Goal: Task Accomplishment & Management: Use online tool/utility

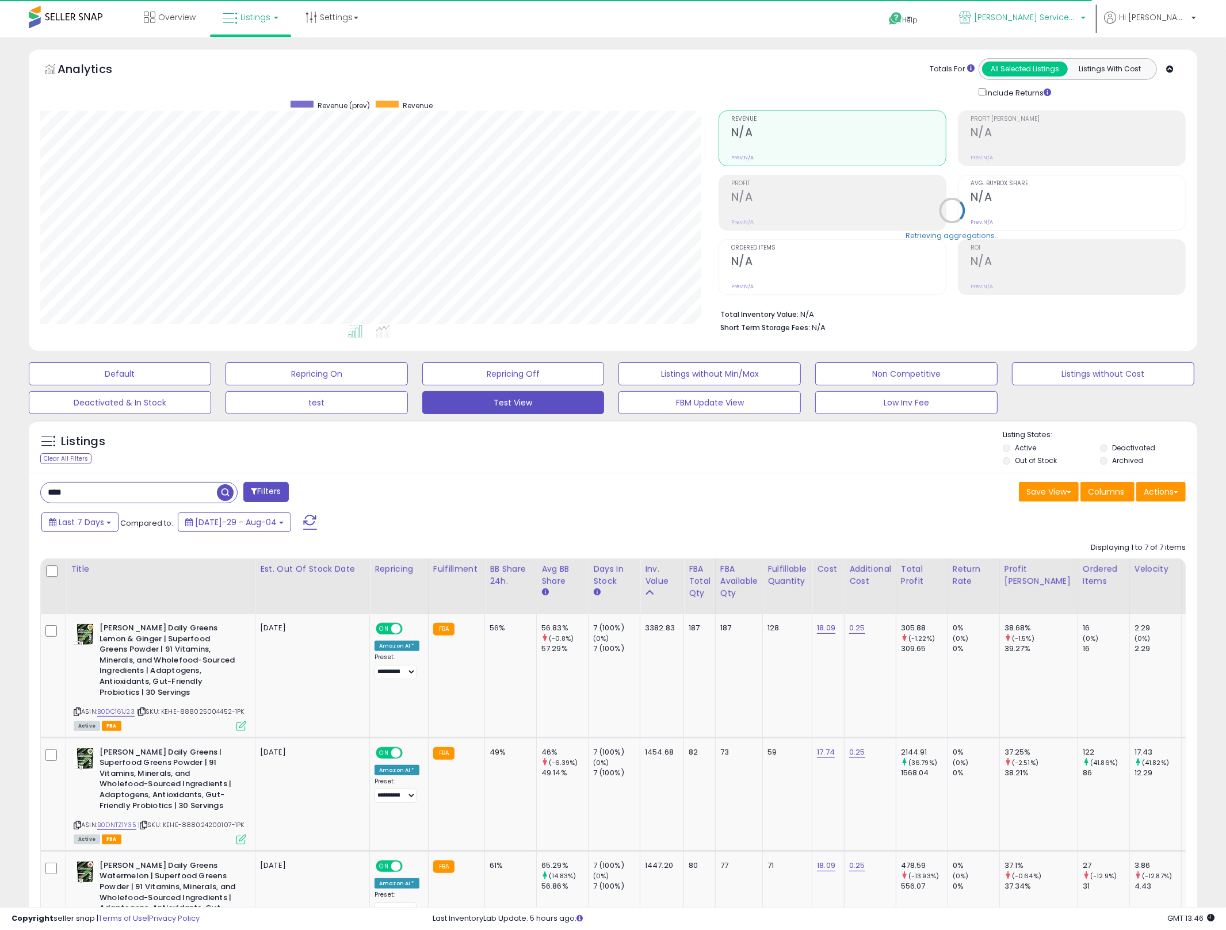
scroll to position [236, 679]
click at [135, 500] on input "****" at bounding box center [183, 493] width 285 height 20
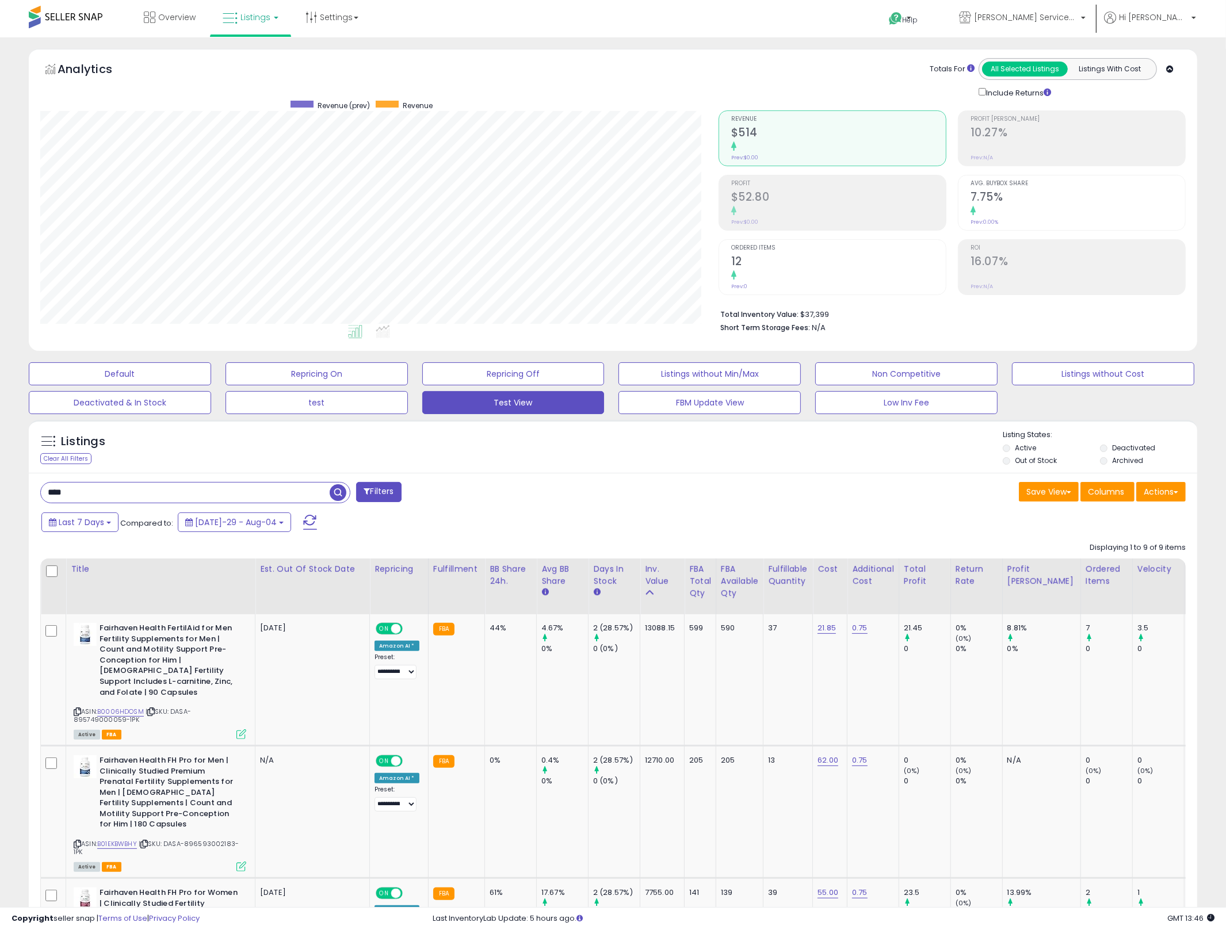
click at [178, 485] on input "****" at bounding box center [185, 493] width 289 height 20
type input "****"
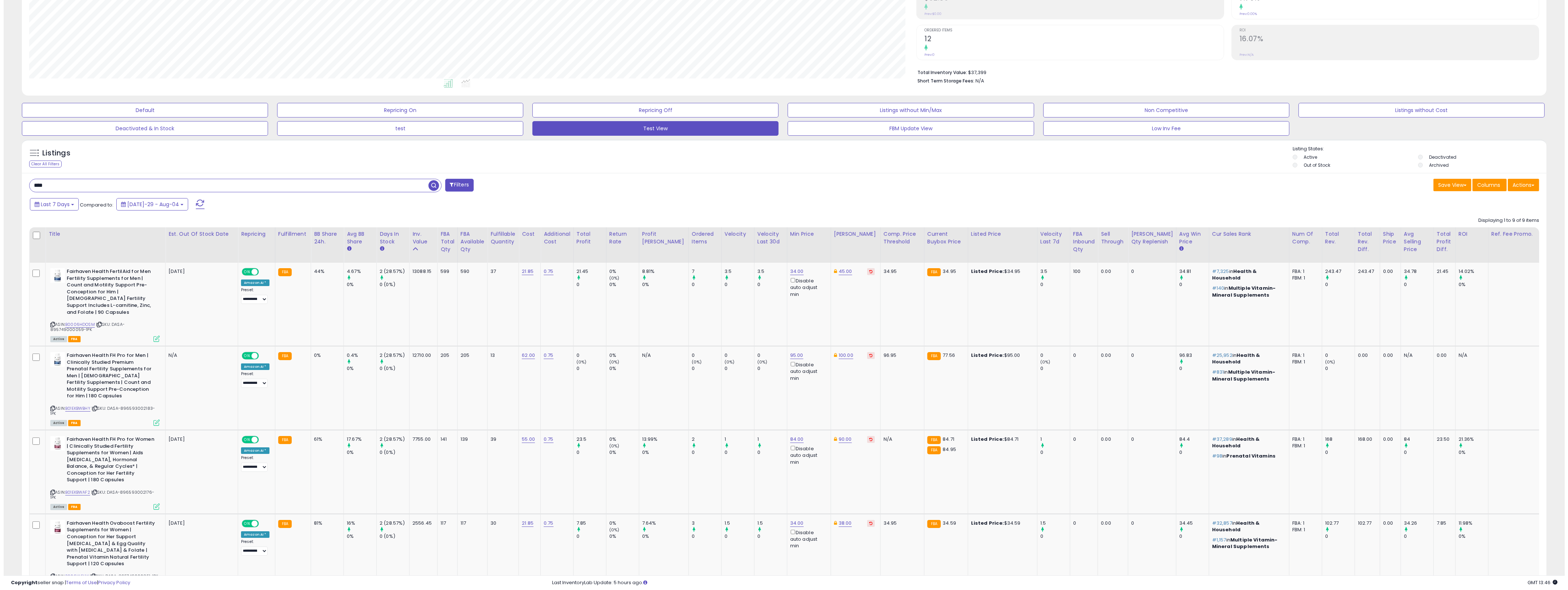
scroll to position [126, 0]
click at [49, 324] on icon at bounding box center [49, 325] width 4 height 4
click at [635, 338] on td "8.81% 0%" at bounding box center [660, 305] width 49 height 83
click at [153, 336] on icon at bounding box center [153, 339] width 6 height 6
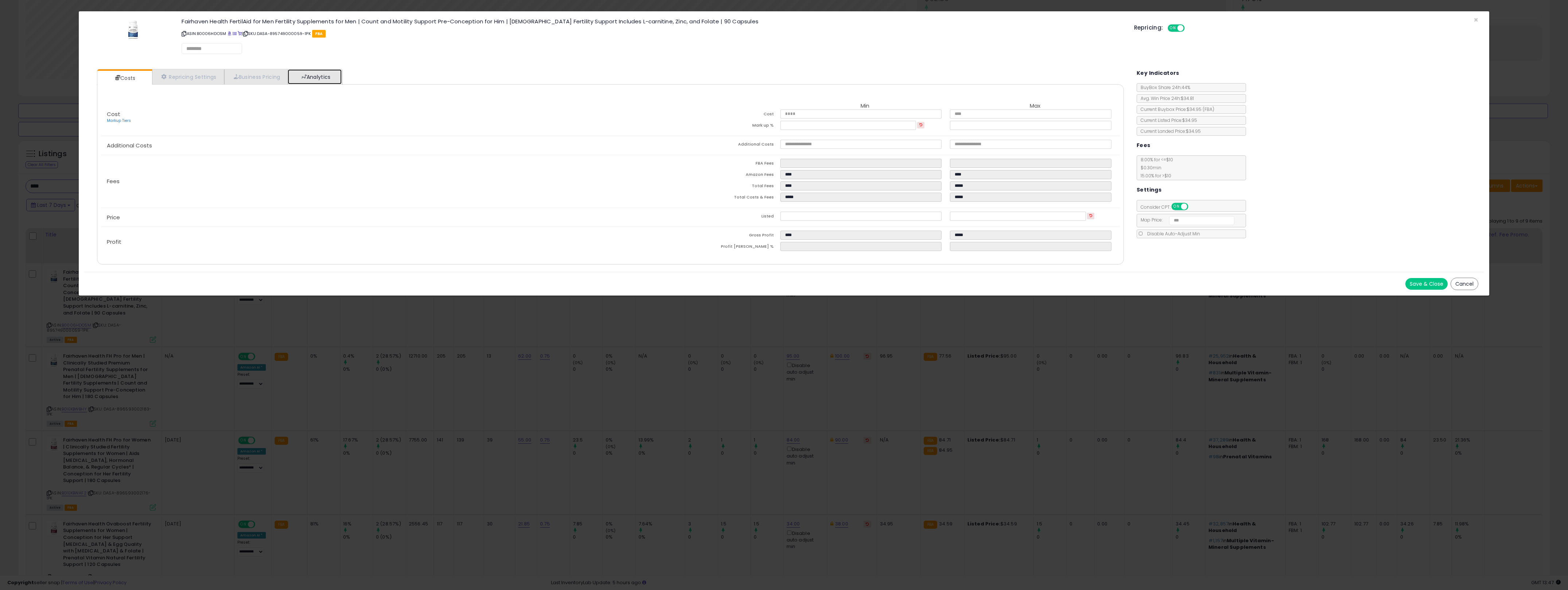
click at [334, 74] on link "Analytics" at bounding box center [314, 77] width 54 height 15
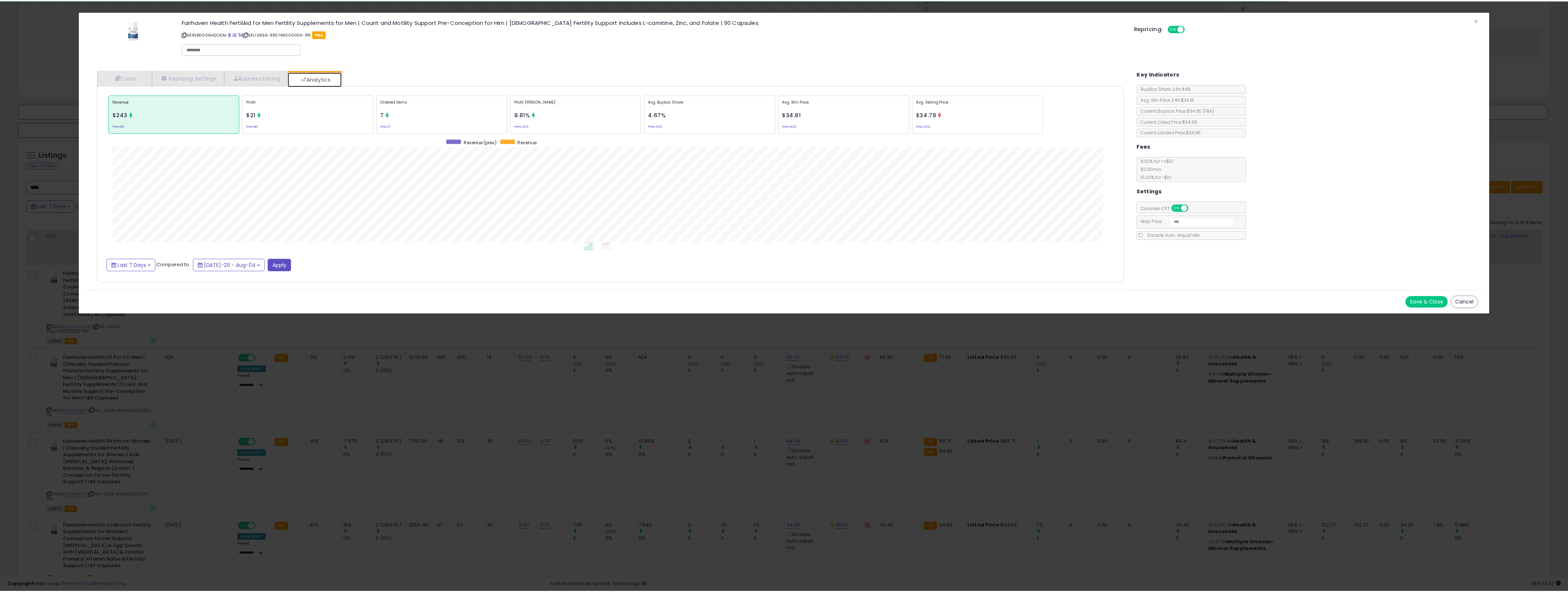
scroll to position [225, 1046]
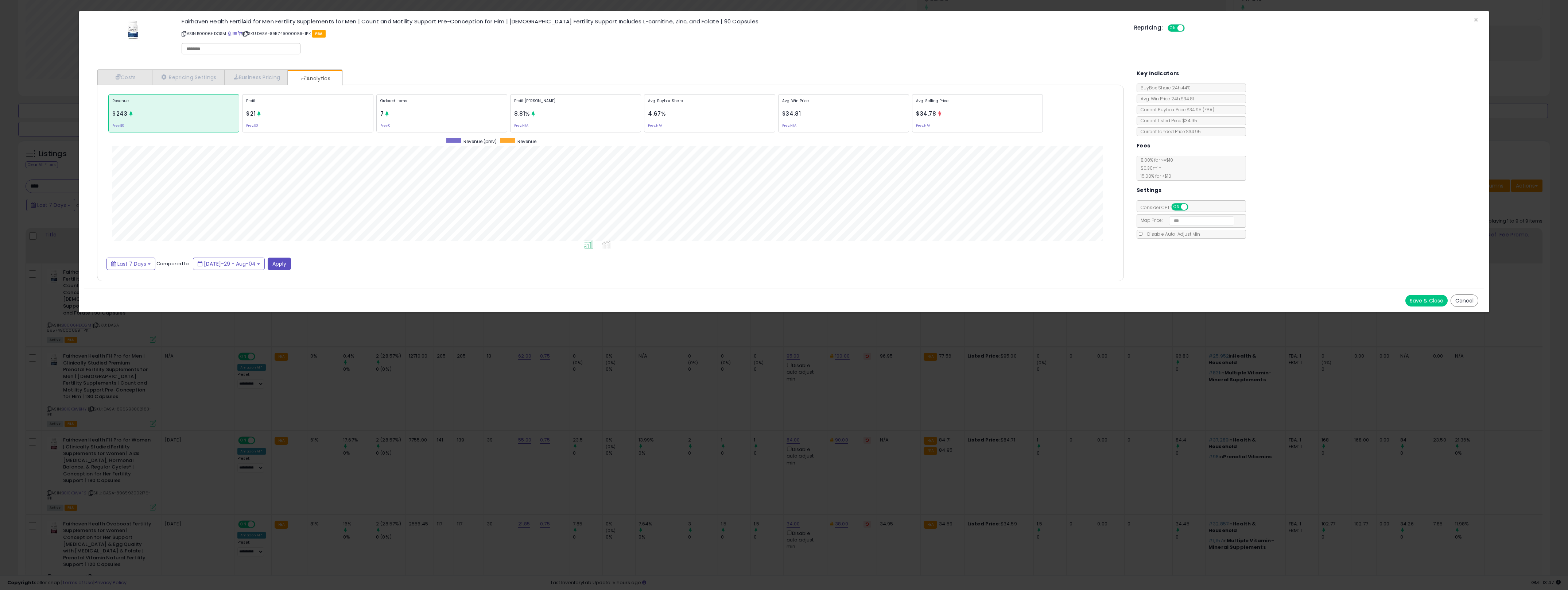
drag, startPoint x: 756, startPoint y: 411, endPoint x: 708, endPoint y: 401, distance: 49.0
click at [761, 409] on div "× Close Fairhaven Health FertilAid for Men Fertility Supplements for Men | Coun…" at bounding box center [784, 295] width 1568 height 590
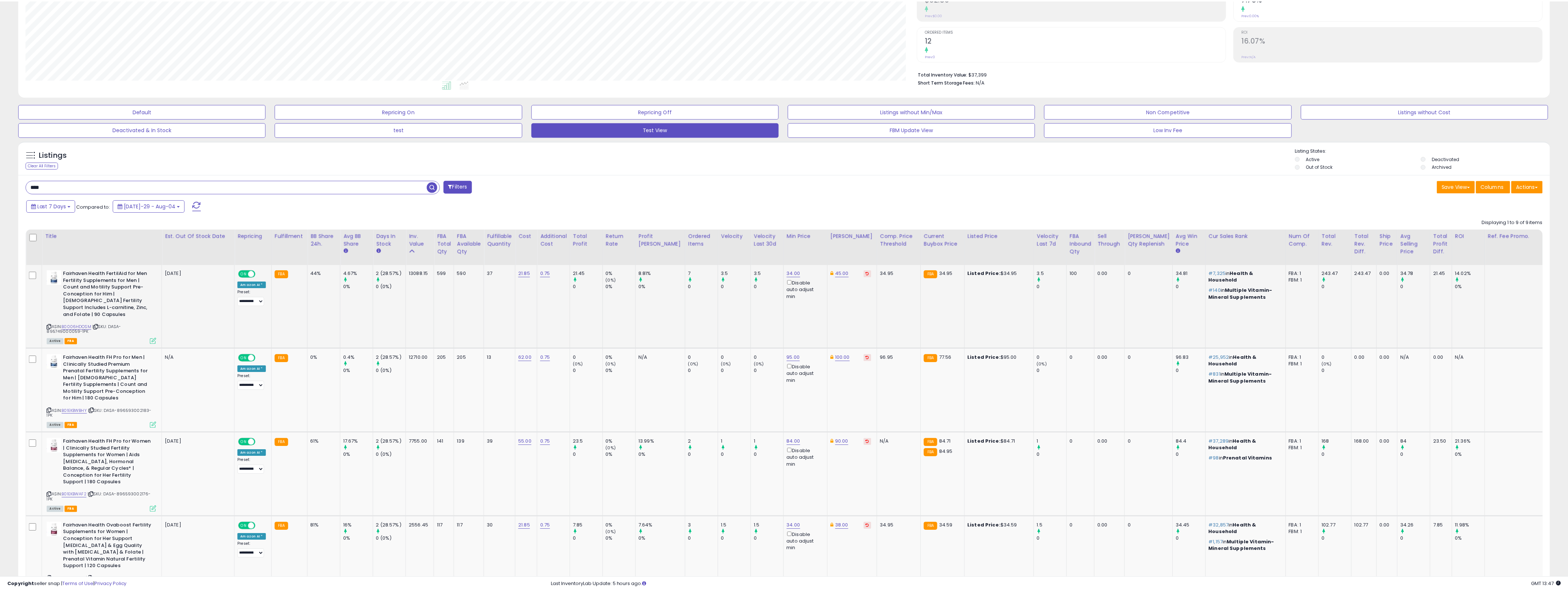
scroll to position [365970, 365413]
click at [787, 274] on button at bounding box center [871, 273] width 8 height 7
click at [399, 307] on td "2 (28.57%) 0 (0%)" at bounding box center [391, 306] width 33 height 83
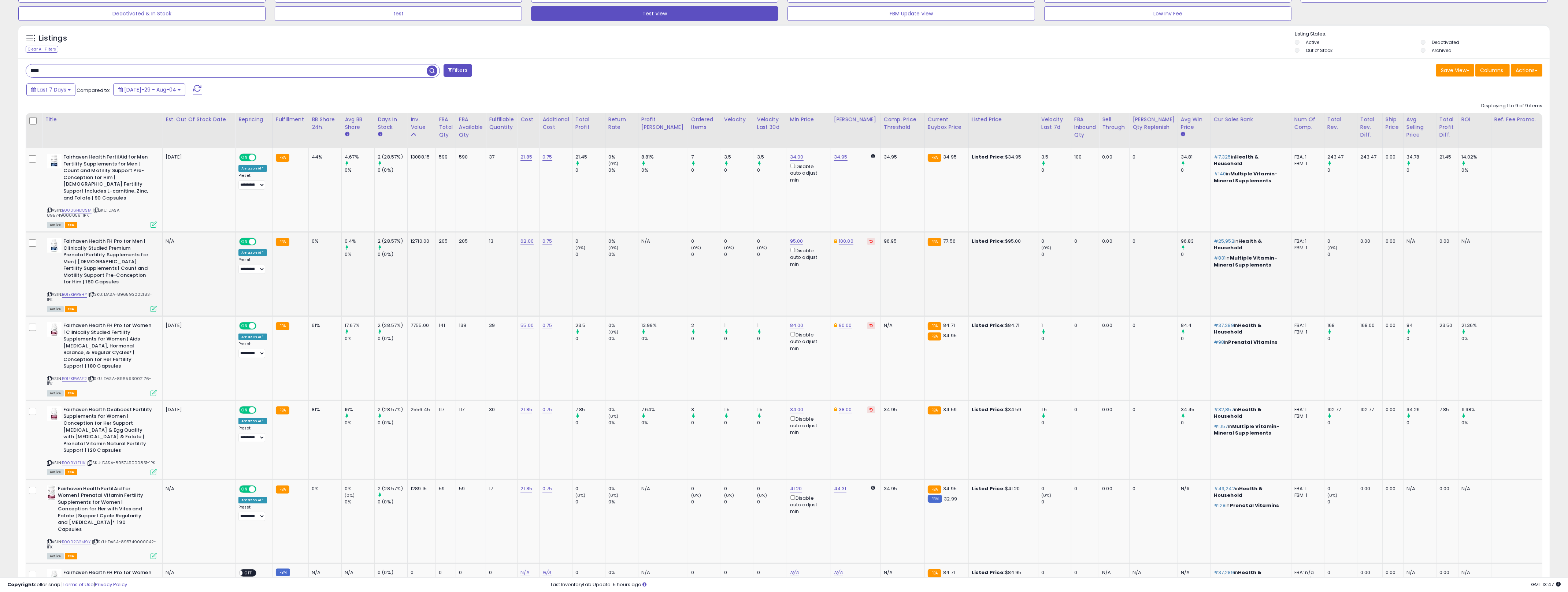
scroll to position [353, 0]
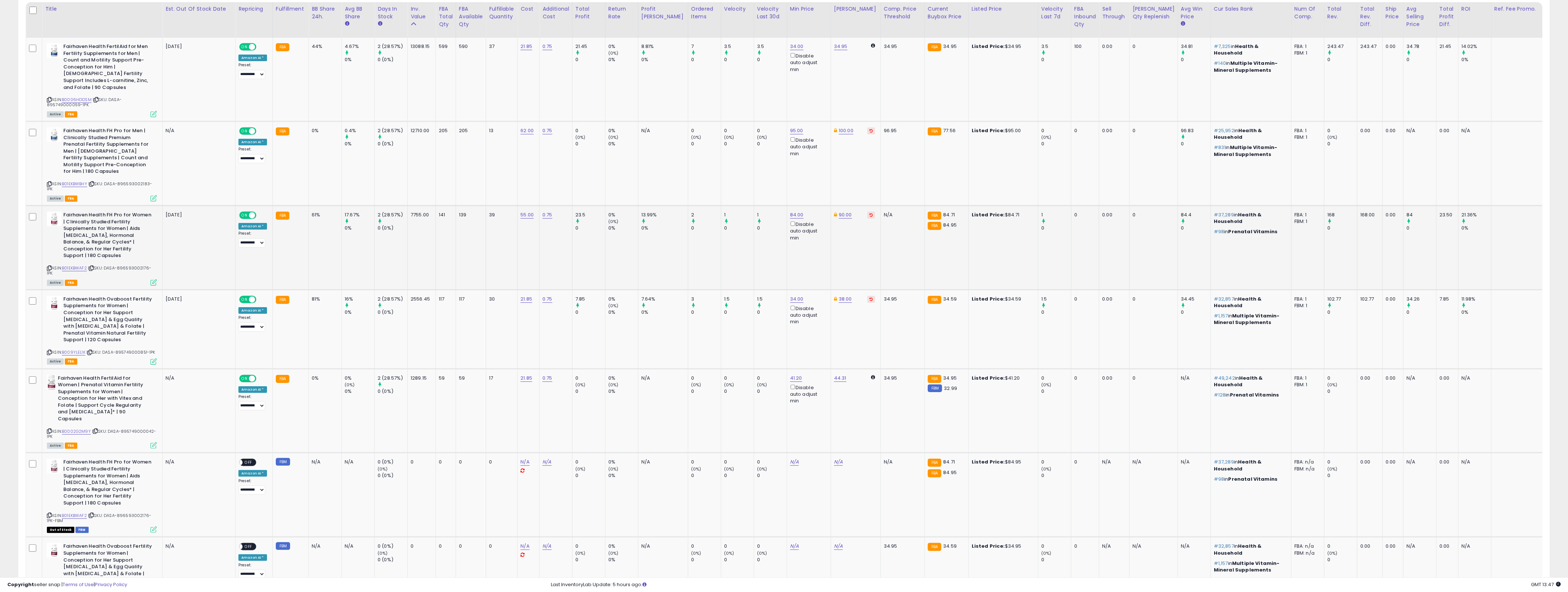
click at [48, 266] on icon at bounding box center [49, 268] width 4 height 4
click at [518, 260] on td "55.00" at bounding box center [529, 248] width 22 height 84
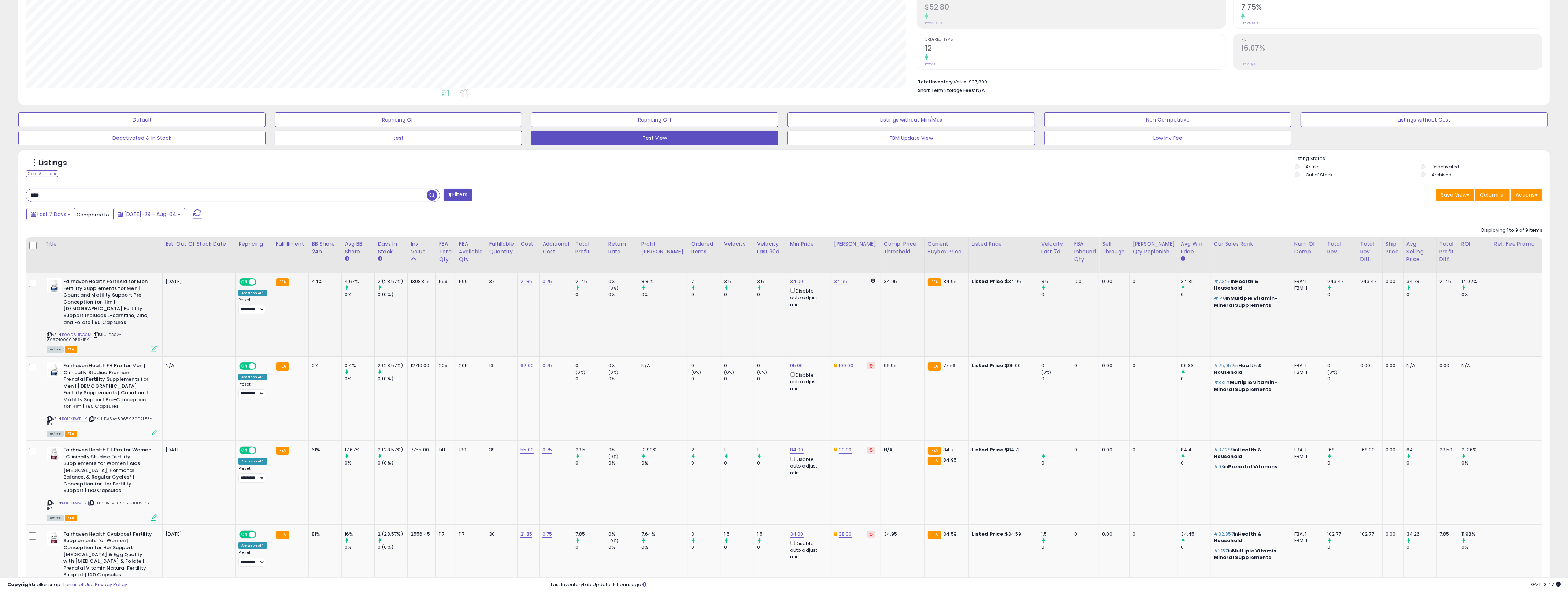
scroll to position [131, 0]
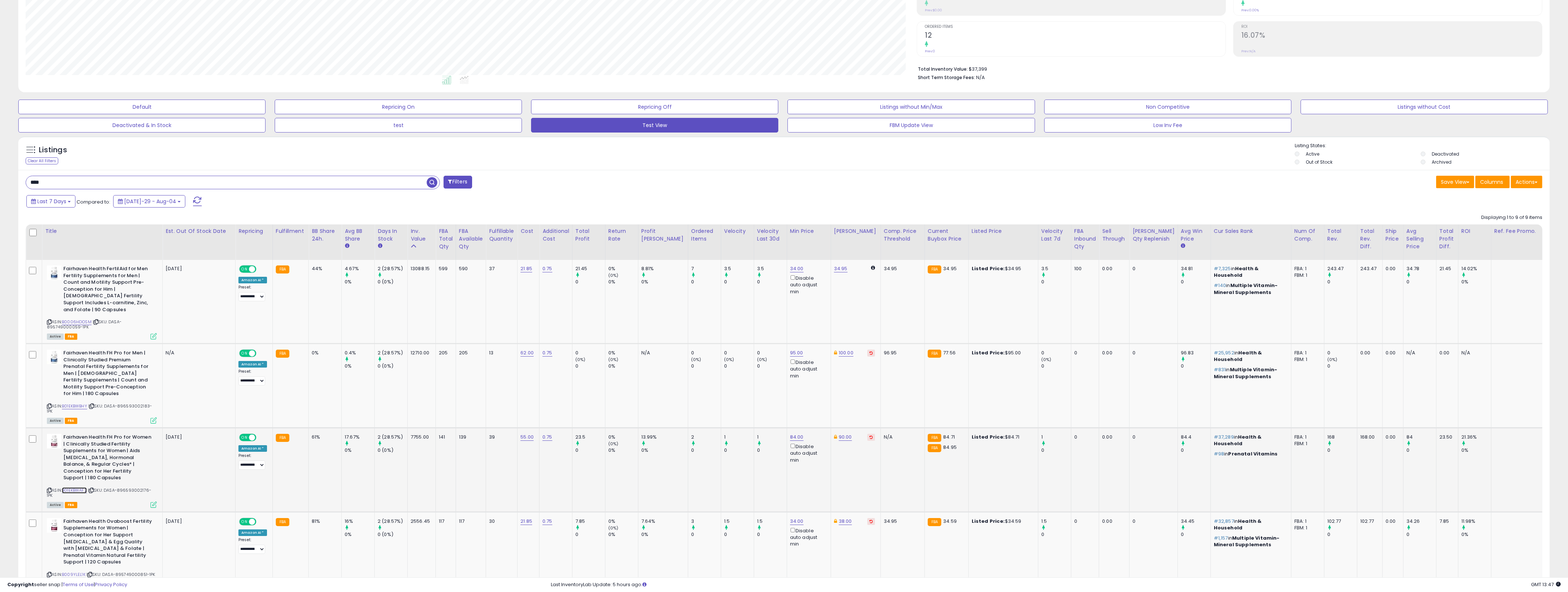
click at [69, 488] on link "B01EKBWAF2" at bounding box center [74, 491] width 25 height 6
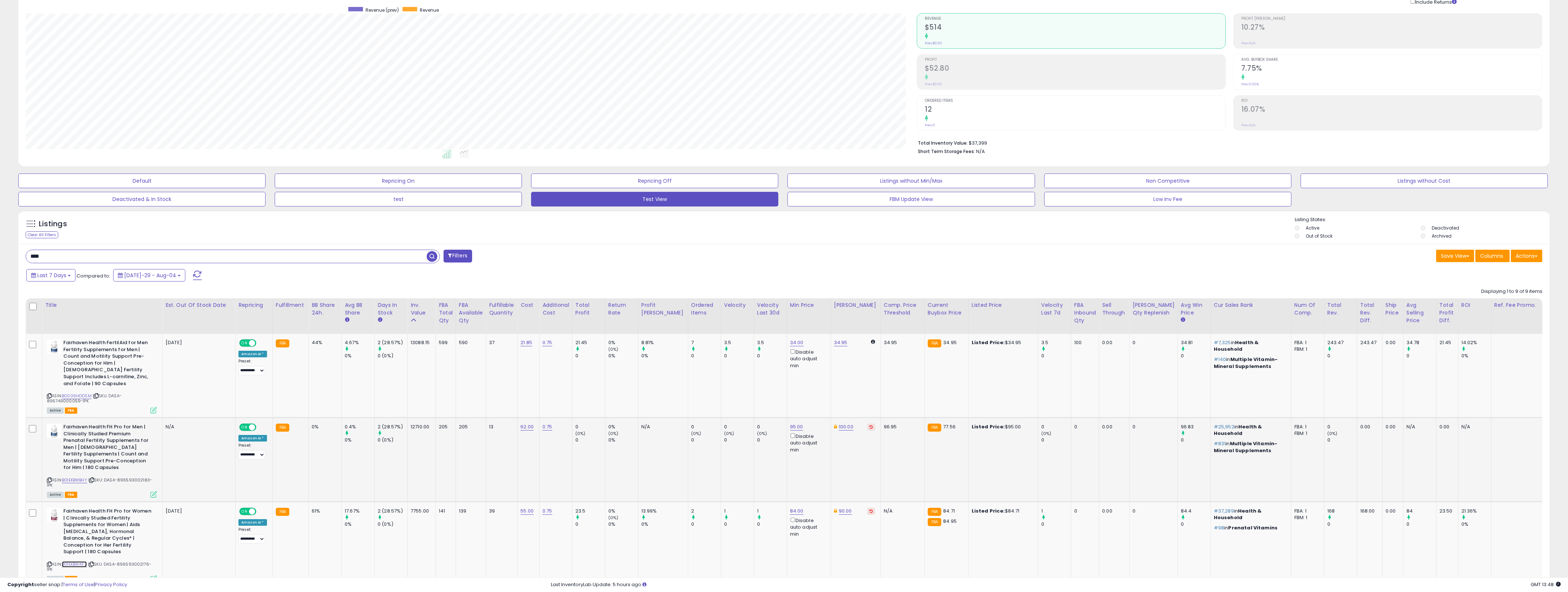
scroll to position [193, 0]
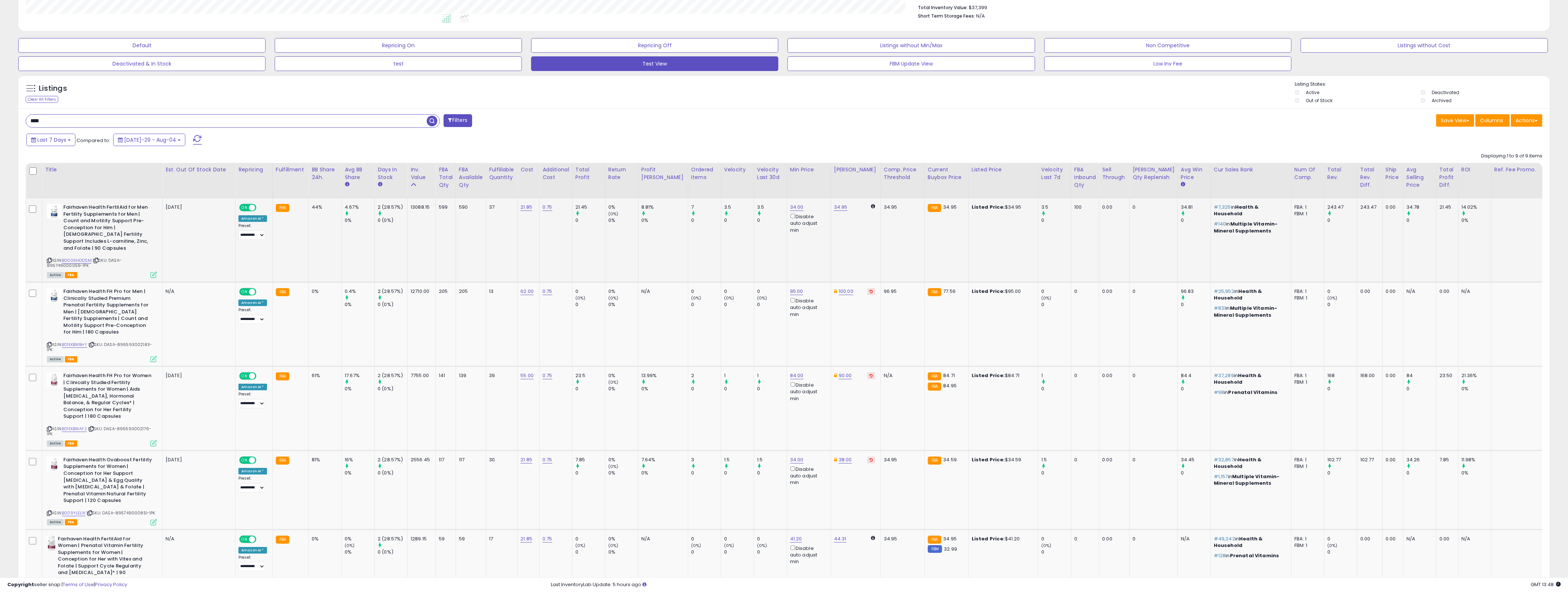
click at [365, 266] on td "4.67% 0%" at bounding box center [359, 240] width 33 height 83
drag, startPoint x: 365, startPoint y: 266, endPoint x: 306, endPoint y: 210, distance: 81.3
click at [309, 366] on tr "Fairhaven Health FertilAid for Men Fertility Supplements for Men | Count and Mo…" at bounding box center [827, 408] width 1601 height 84
click at [314, 213] on td "44%" at bounding box center [325, 240] width 33 height 83
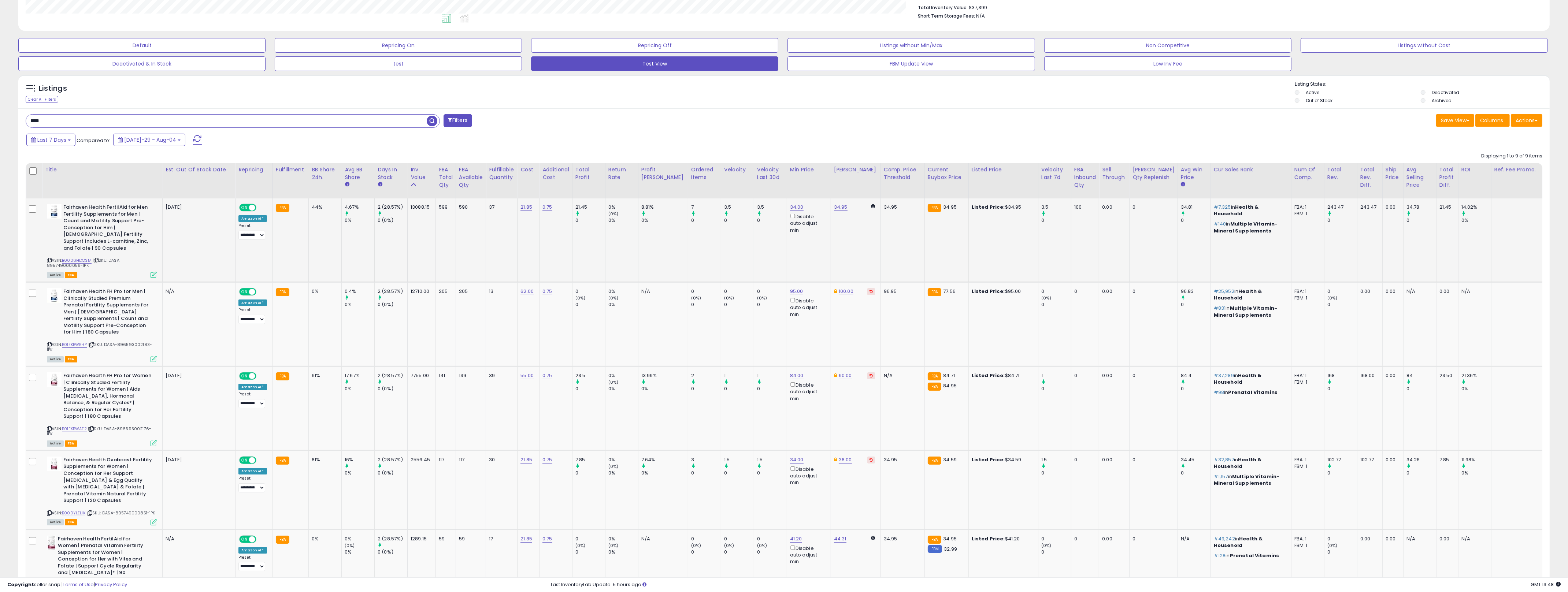
click at [314, 213] on td "44%" at bounding box center [325, 240] width 33 height 83
drag, startPoint x: 314, startPoint y: 213, endPoint x: 749, endPoint y: 236, distance: 435.6
click at [749, 366] on tr "Fairhaven Health FertilAid for Men Fertility Supplements for Men | Count and Mo…" at bounding box center [827, 408] width 1601 height 84
click at [754, 236] on td "3.5 0" at bounding box center [771, 240] width 33 height 83
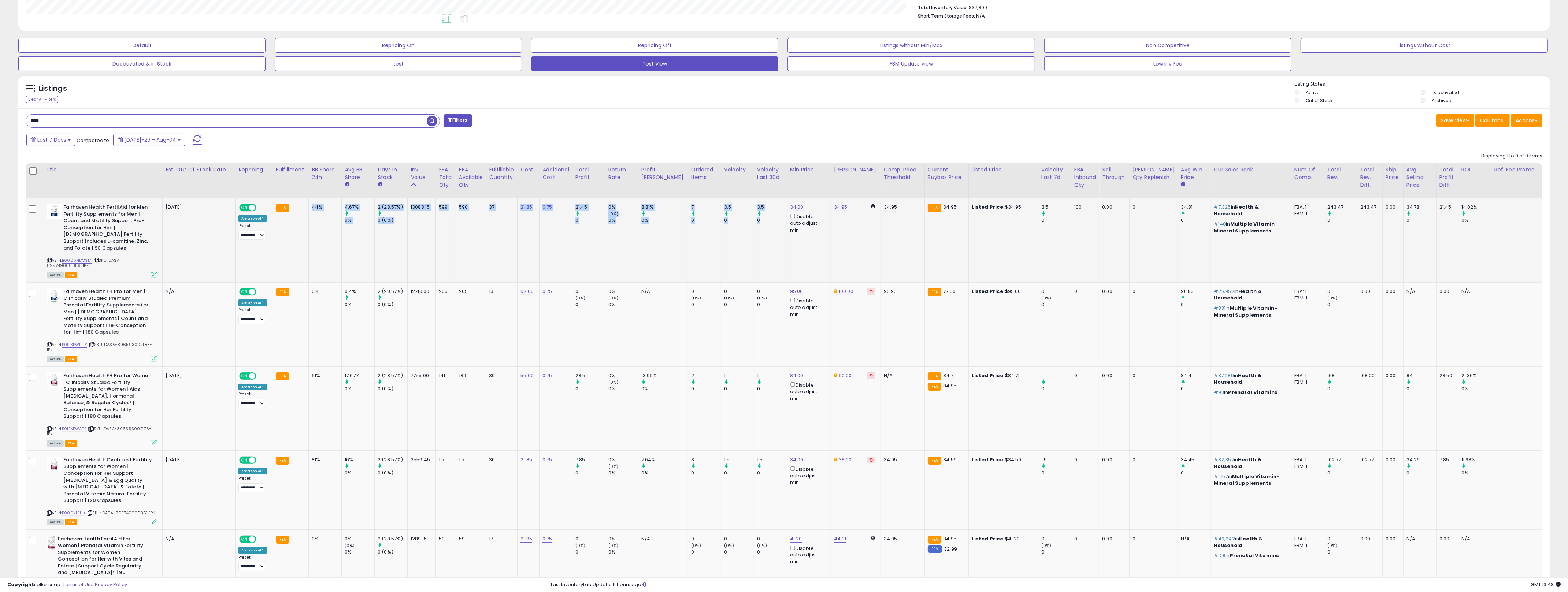
drag, startPoint x: 749, startPoint y: 236, endPoint x: 310, endPoint y: 213, distance: 439.6
click at [310, 366] on tr "Fairhaven Health FertilAid for Men Fertility Supplements for Men | Count and Mo…" at bounding box center [827, 408] width 1601 height 84
click at [311, 213] on td "44%" at bounding box center [325, 240] width 33 height 83
drag, startPoint x: 311, startPoint y: 213, endPoint x: 750, endPoint y: 259, distance: 441.4
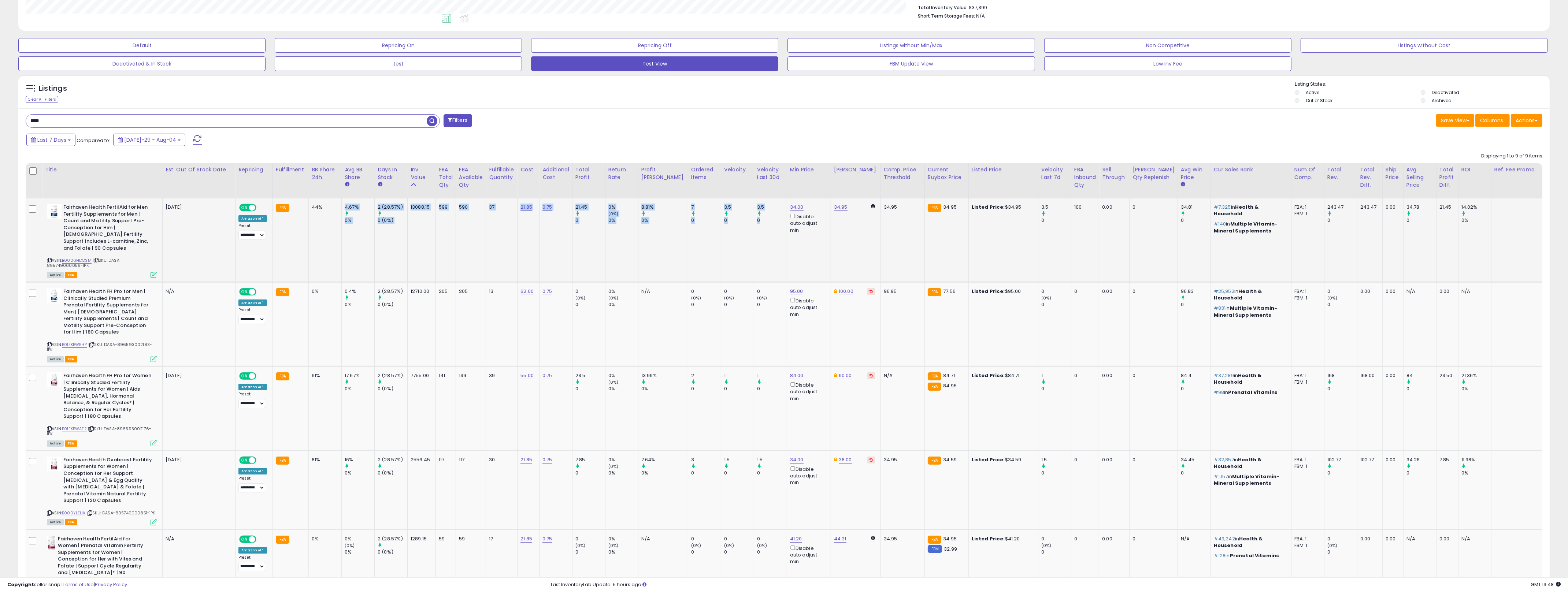
click at [754, 366] on tr "Fairhaven Health FertilAid for Men Fertility Supplements for Men | Count and Mo…" at bounding box center [827, 408] width 1601 height 84
click at [724, 295] on small "(0%)" at bounding box center [729, 298] width 10 height 6
drag, startPoint x: 743, startPoint y: 306, endPoint x: 306, endPoint y: 293, distance: 437.2
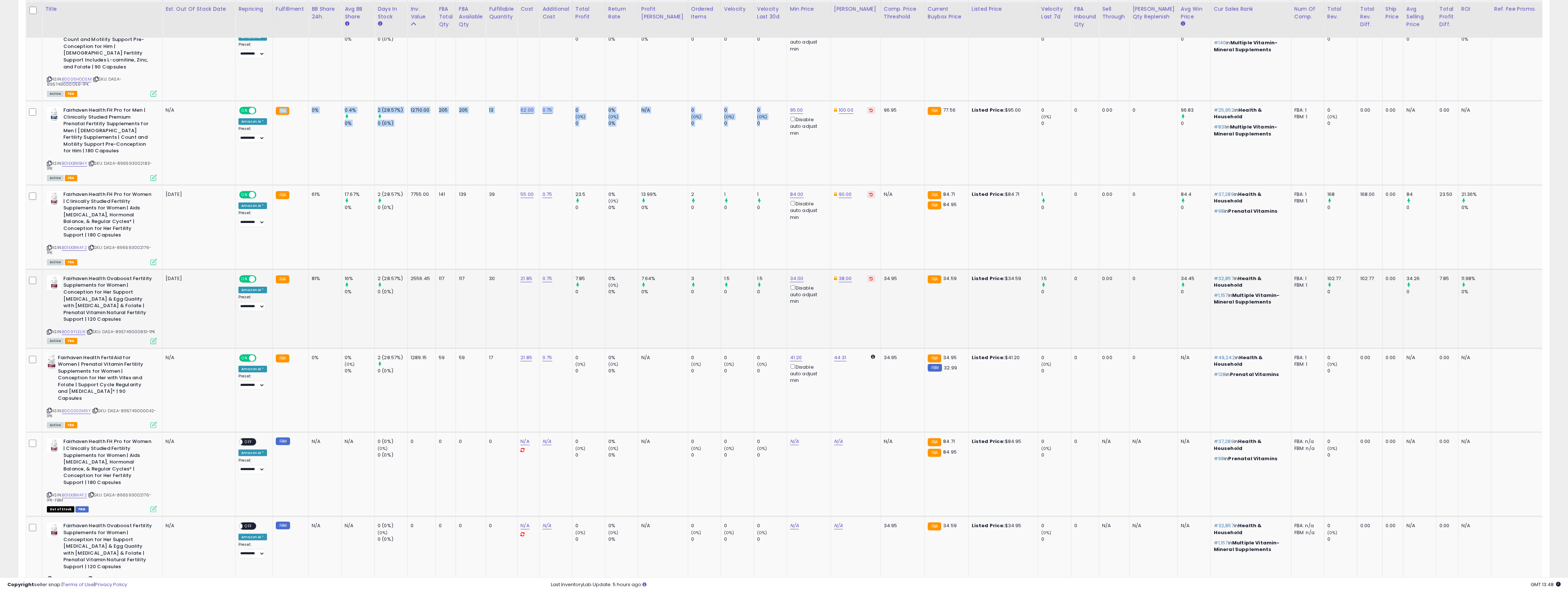
scroll to position [376, 0]
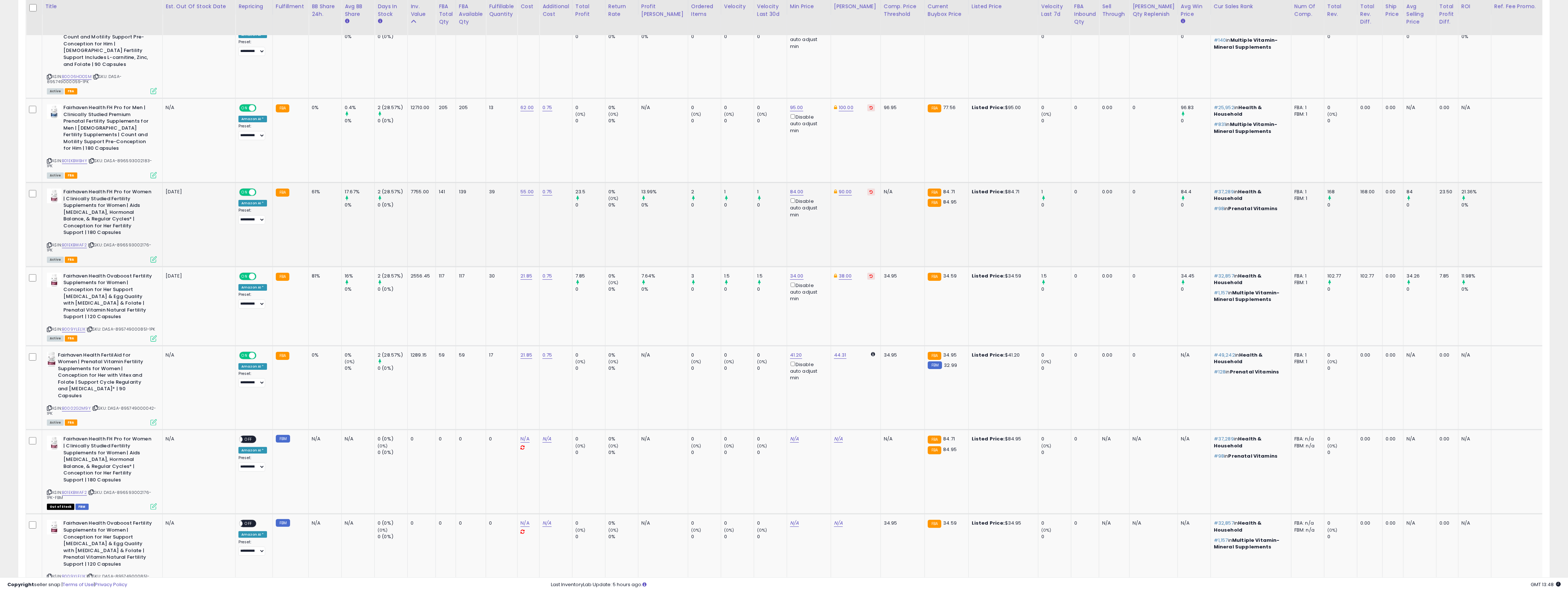
click at [313, 182] on td "61%" at bounding box center [325, 224] width 33 height 84
drag, startPoint x: 313, startPoint y: 182, endPoint x: 752, endPoint y: 208, distance: 439.8
click at [755, 208] on tr "Fairhaven Health FH Pro for Women | Clinically Studied Fertility Supplements fo…" at bounding box center [827, 224] width 1601 height 84
click at [303, 229] on td "FBA" at bounding box center [290, 224] width 36 height 84
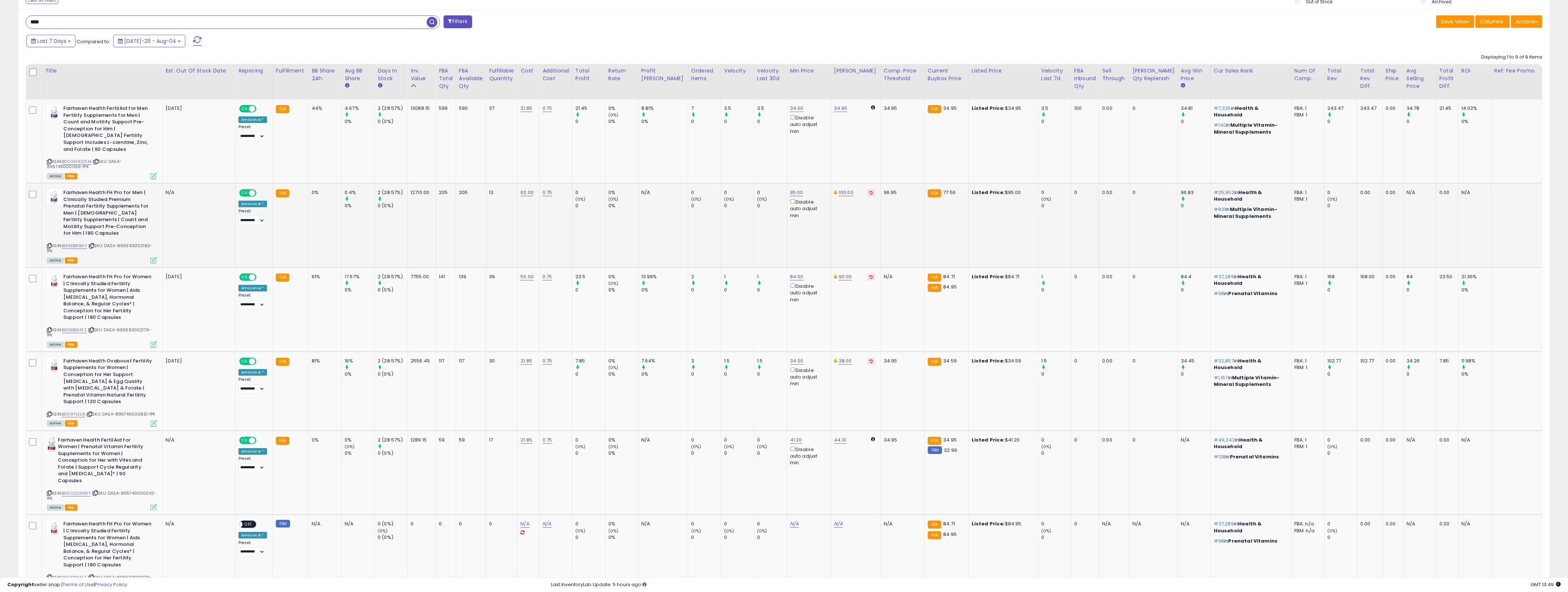
scroll to position [123, 0]
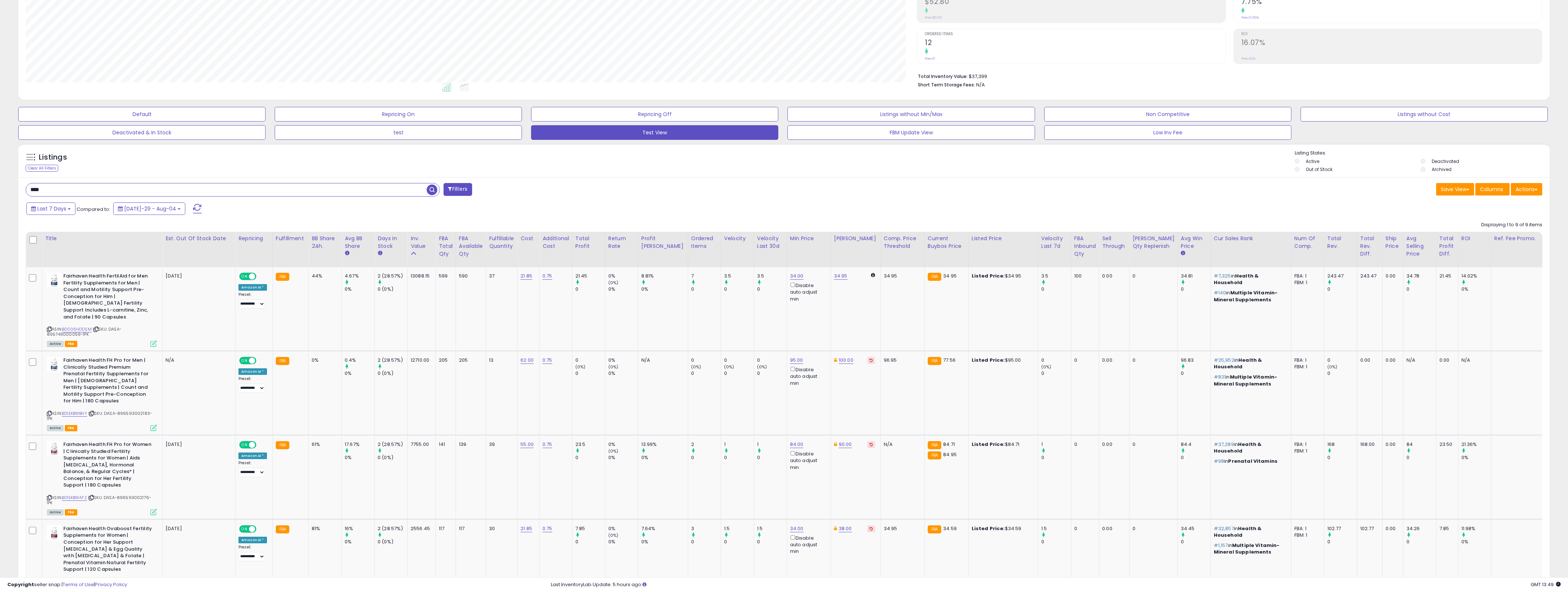
click at [210, 195] on input "****" at bounding box center [226, 190] width 401 height 13
click at [211, 190] on input "****" at bounding box center [226, 190] width 401 height 13
click at [210, 190] on input "****" at bounding box center [226, 190] width 401 height 13
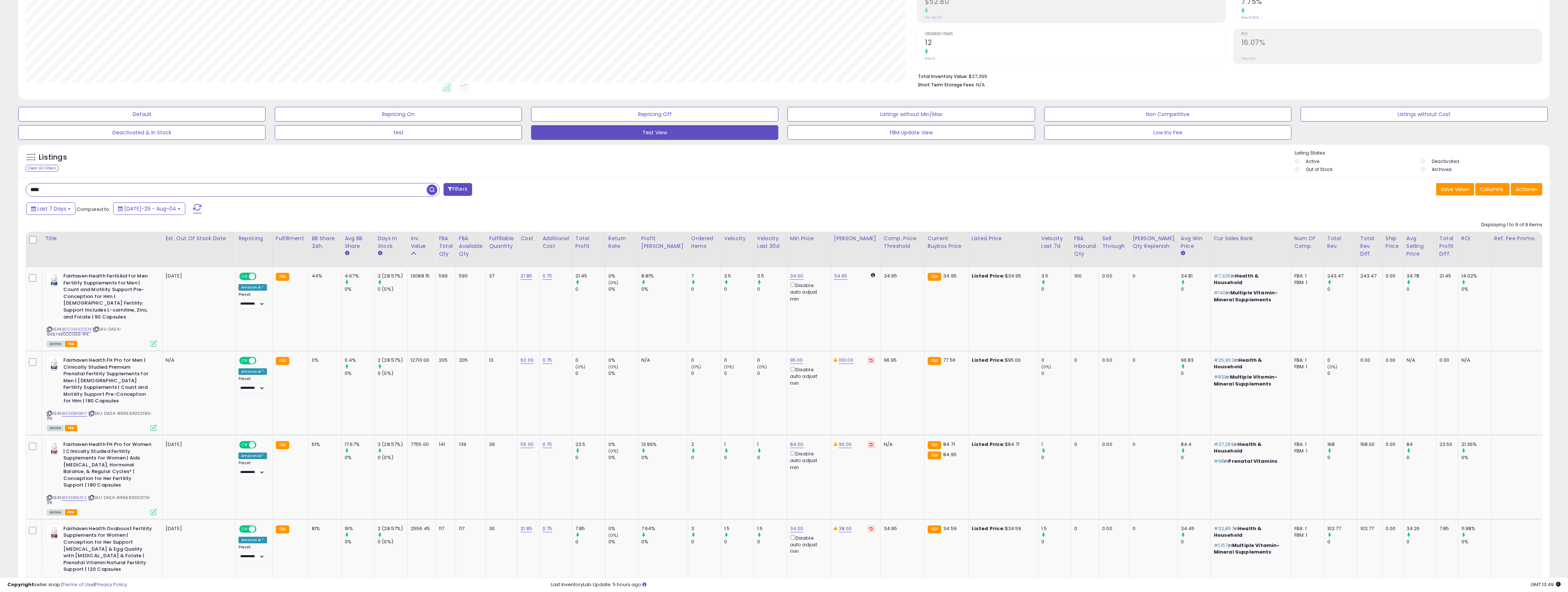
click at [210, 190] on input "****" at bounding box center [226, 190] width 401 height 13
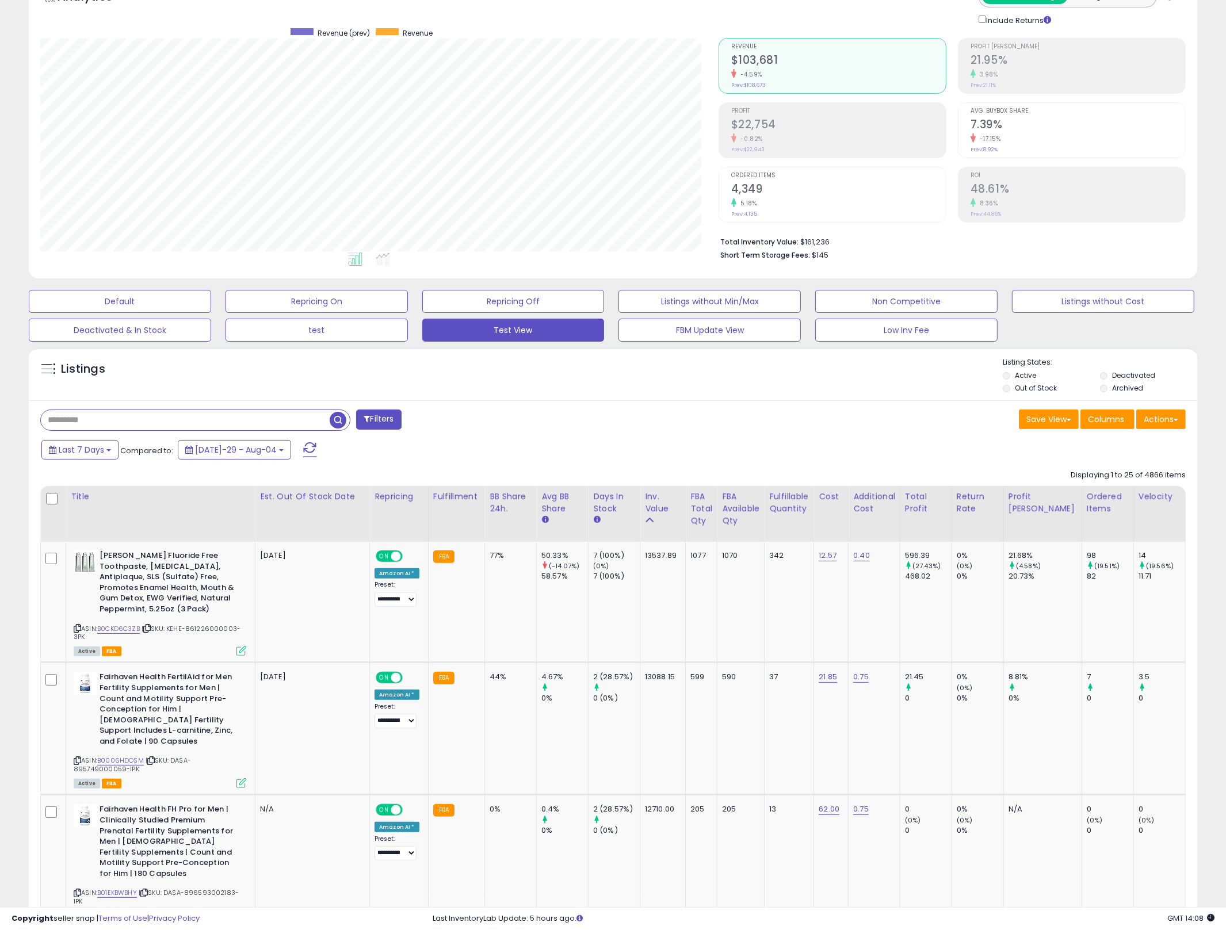
scroll to position [463, 0]
